Goal: Task Accomplishment & Management: Manage account settings

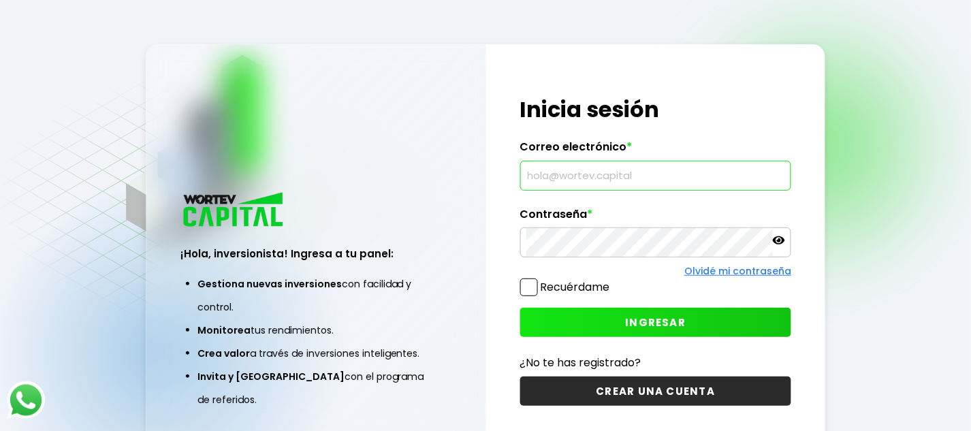
click at [598, 181] on input "text" at bounding box center [655, 175] width 259 height 29
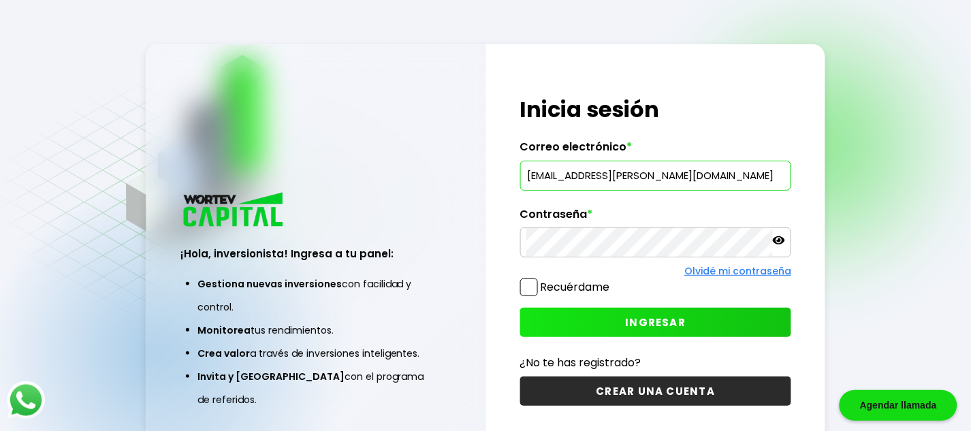
type input "[EMAIL_ADDRESS][PERSON_NAME][DOMAIN_NAME]"
click at [664, 321] on span "INGRESAR" at bounding box center [656, 322] width 61 height 14
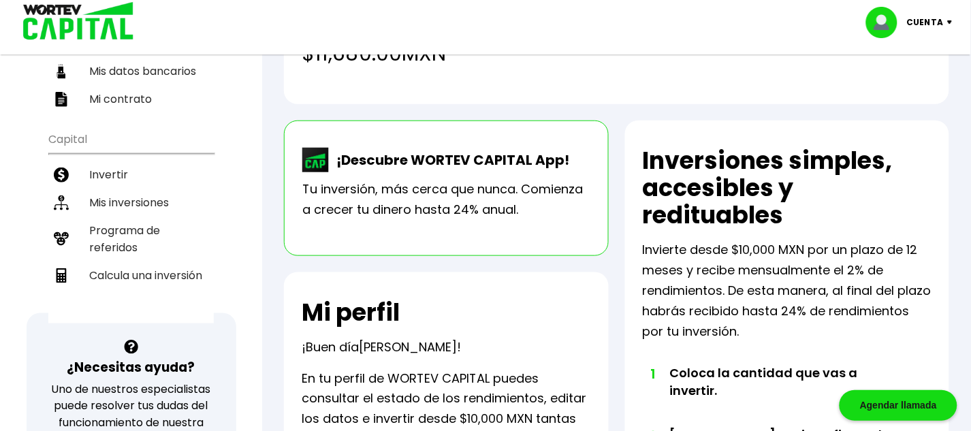
scroll to position [138, 0]
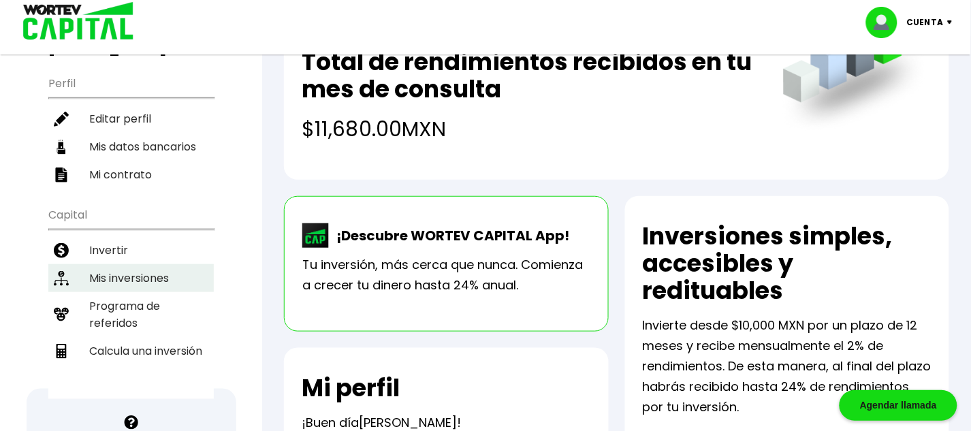
click at [159, 264] on li "Mis inversiones" at bounding box center [130, 278] width 165 height 28
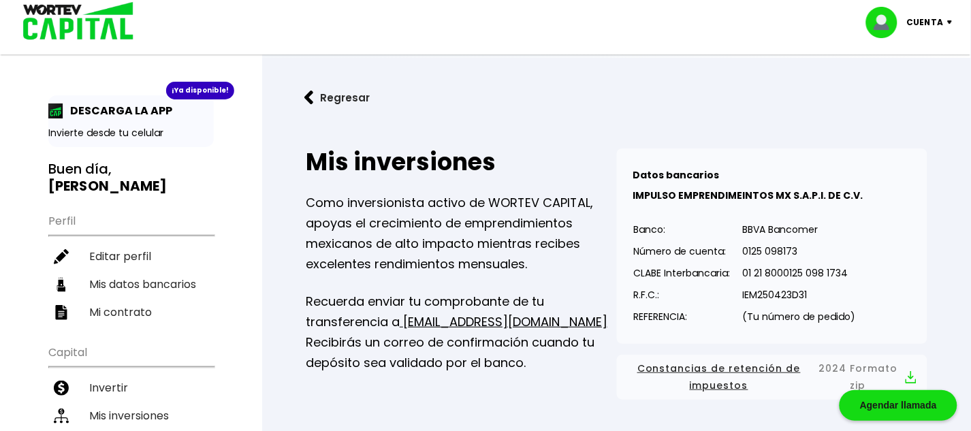
click at [932, 23] on p "Cuenta" at bounding box center [925, 22] width 37 height 20
click at [938, 97] on li "Cerrar sesión" at bounding box center [910, 91] width 109 height 28
